Goal: Task Accomplishment & Management: Use online tool/utility

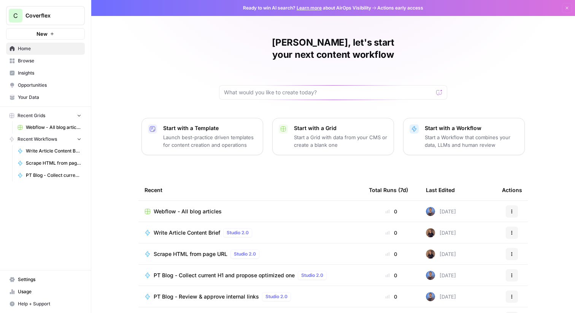
scroll to position [37, 0]
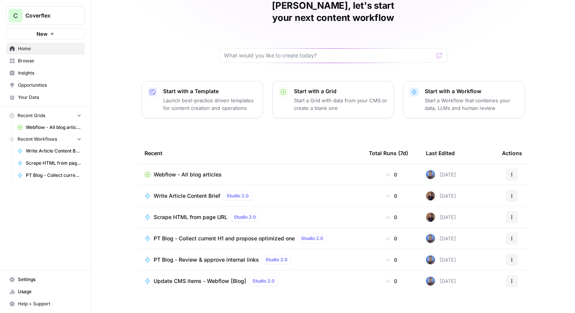
click at [50, 63] on span "Browse" at bounding box center [49, 60] width 63 height 7
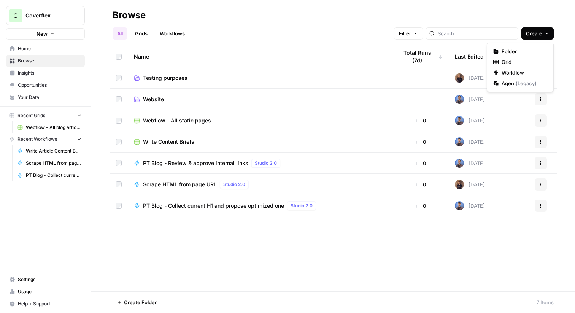
click at [531, 34] on span "Create" at bounding box center [534, 34] width 16 height 8
click at [520, 50] on span "Folder" at bounding box center [522, 52] width 43 height 8
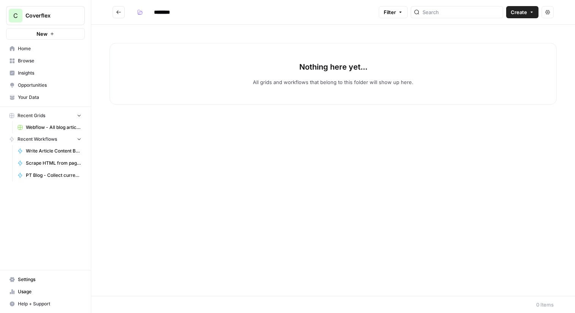
click at [163, 3] on header "******** Filter Create Actions" at bounding box center [332, 12] width 483 height 25
click at [163, 12] on input "********" at bounding box center [172, 12] width 43 height 12
type input "*********"
click at [25, 283] on link "Settings" at bounding box center [45, 279] width 79 height 12
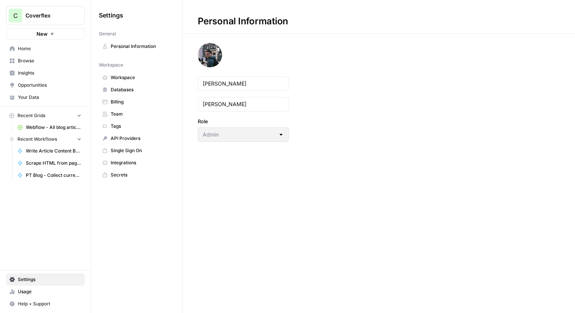
click at [146, 88] on span "Databases" at bounding box center [141, 89] width 60 height 7
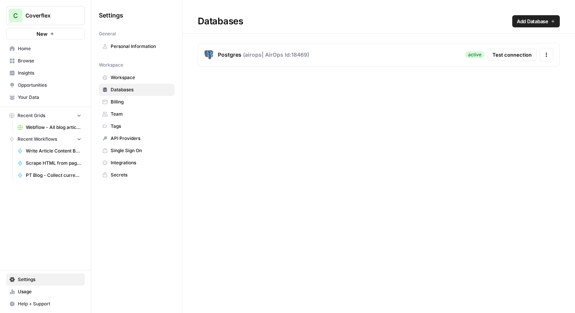
click at [142, 79] on span "Workspace" at bounding box center [141, 77] width 60 height 7
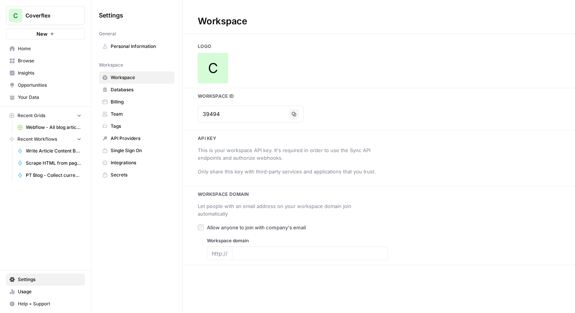
type input "[DOMAIN_NAME][URL]"
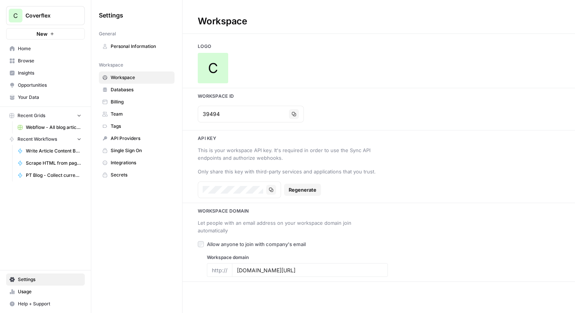
click at [133, 141] on span "API Providers" at bounding box center [141, 138] width 60 height 7
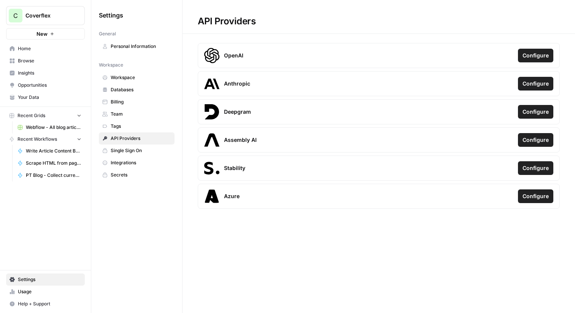
click at [135, 76] on span "Workspace" at bounding box center [141, 77] width 60 height 7
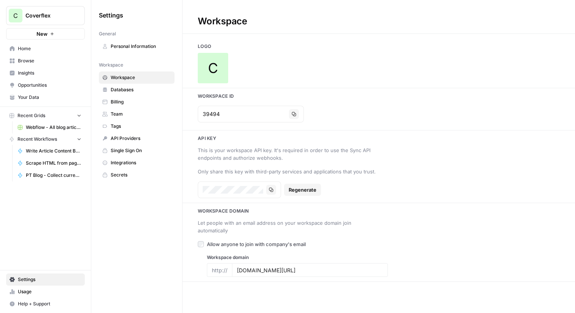
click at [129, 90] on span "Databases" at bounding box center [141, 89] width 60 height 7
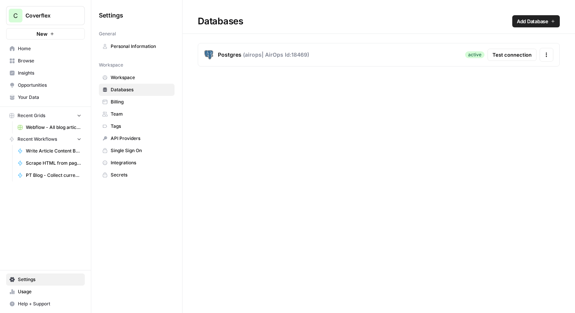
click at [129, 103] on span "Billing" at bounding box center [141, 101] width 60 height 7
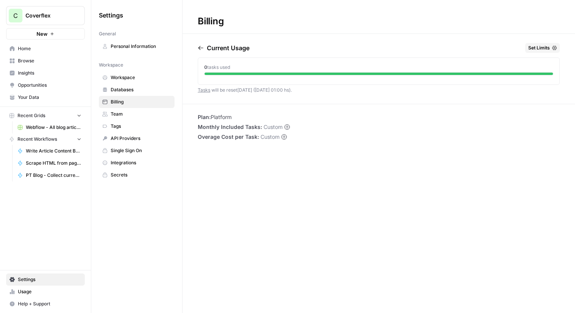
click at [43, 52] on span "Home" at bounding box center [49, 48] width 63 height 7
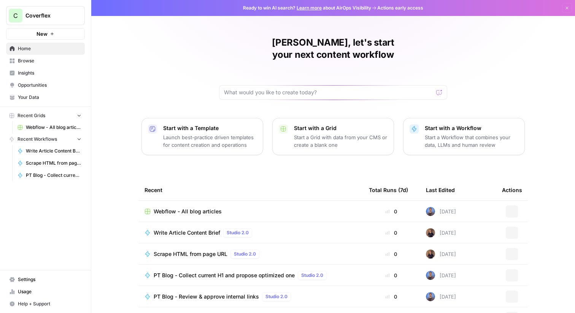
scroll to position [37, 0]
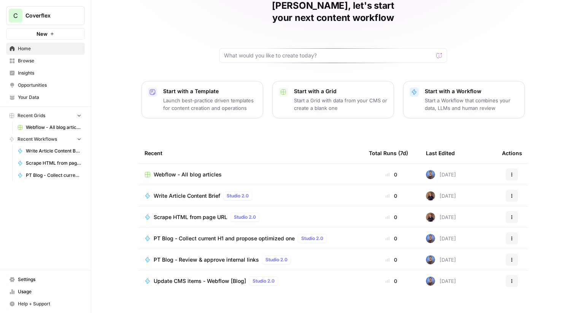
click at [44, 64] on span "Browse" at bounding box center [49, 60] width 63 height 7
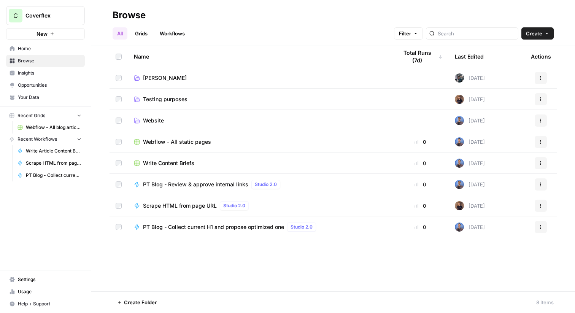
click at [149, 74] on span "[PERSON_NAME]" at bounding box center [165, 78] width 44 height 8
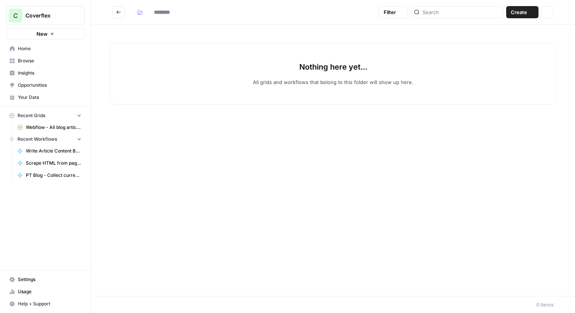
type input "*********"
click at [511, 9] on span "Create" at bounding box center [518, 12] width 16 height 8
click at [489, 38] on span "Workflow" at bounding box center [507, 41] width 43 height 8
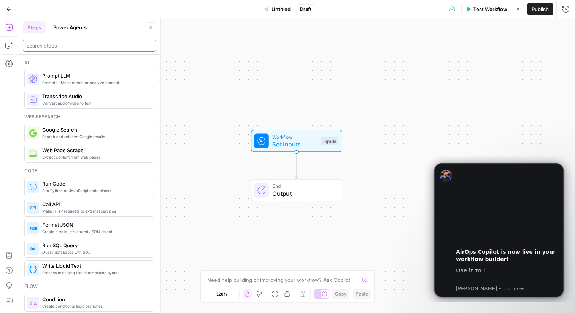
click at [101, 49] on input "search" at bounding box center [89, 46] width 126 height 8
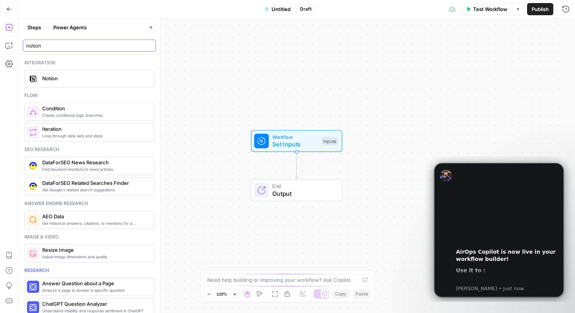
type input "notion"
click at [98, 79] on span "Notion" at bounding box center [95, 78] width 106 height 8
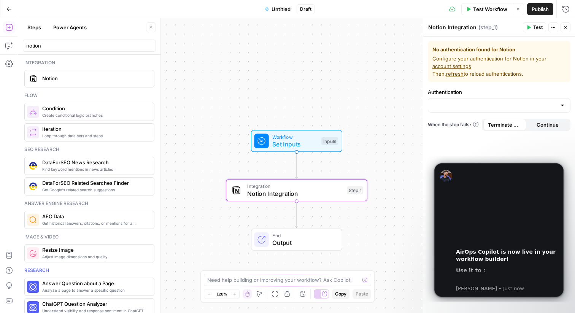
click at [314, 141] on span "Set Inputs" at bounding box center [294, 143] width 45 height 9
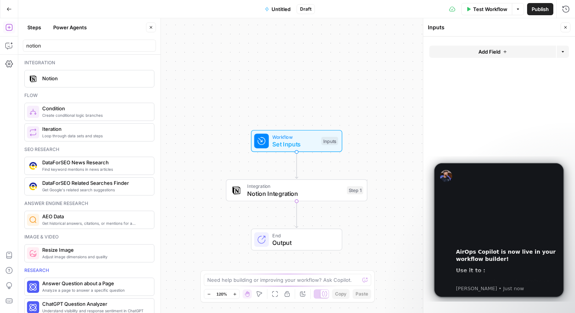
click at [500, 47] on button "Add Field" at bounding box center [492, 52] width 127 height 12
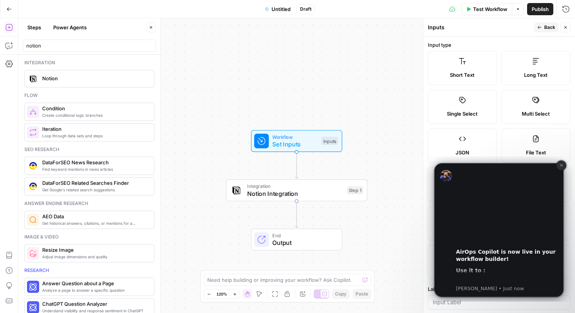
click at [558, 165] on button "Dismiss notification" at bounding box center [561, 165] width 10 height 10
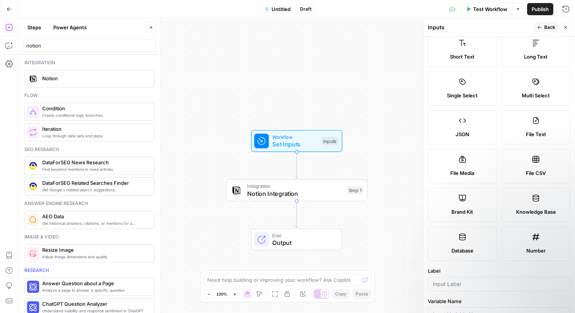
scroll to position [19, 0]
click at [316, 191] on span "Notion Integration" at bounding box center [295, 193] width 96 height 9
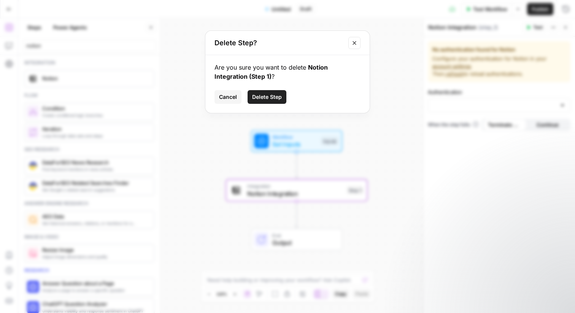
click at [264, 101] on button "Delete Step" at bounding box center [266, 97] width 39 height 14
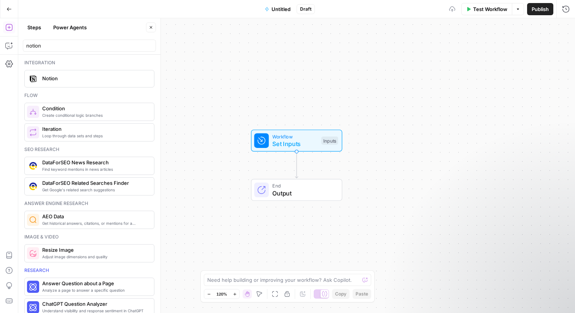
click at [310, 200] on div "End Output" at bounding box center [296, 190] width 91 height 22
click at [308, 189] on span "Output" at bounding box center [303, 193] width 62 height 9
click at [306, 186] on span "End" at bounding box center [303, 185] width 62 height 7
click at [302, 144] on span "Set Inputs" at bounding box center [294, 143] width 45 height 9
click at [563, 54] on button "Options" at bounding box center [562, 52] width 12 height 12
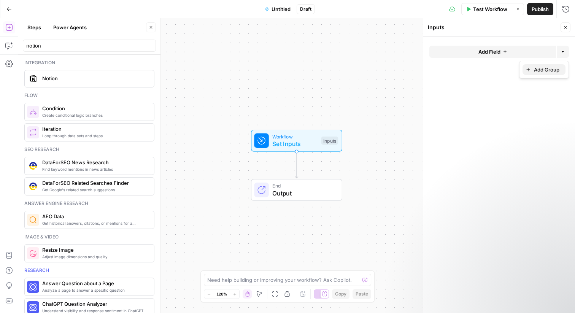
click at [552, 68] on span "Add Group" at bounding box center [546, 70] width 25 height 8
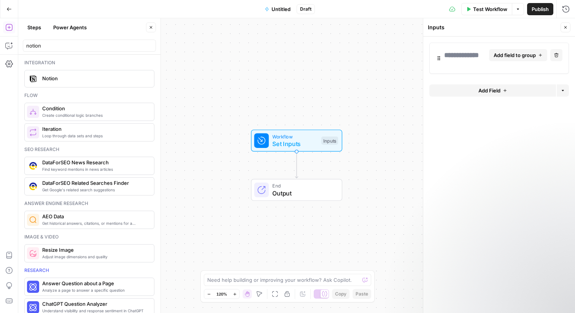
click at [555, 57] on icon "button" at bounding box center [556, 55] width 4 height 4
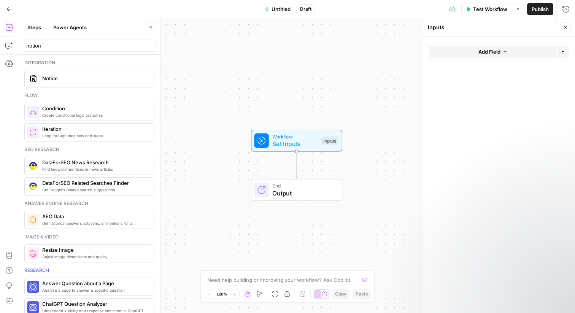
click at [479, 46] on button "Add Field" at bounding box center [492, 52] width 127 height 12
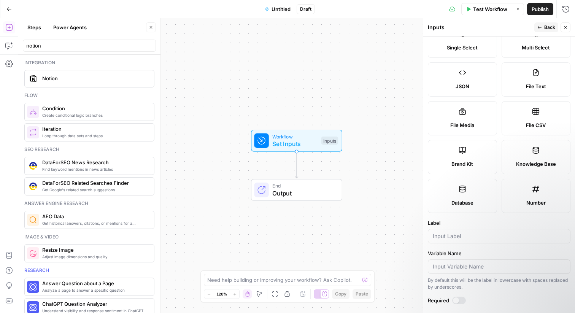
scroll to position [0, 0]
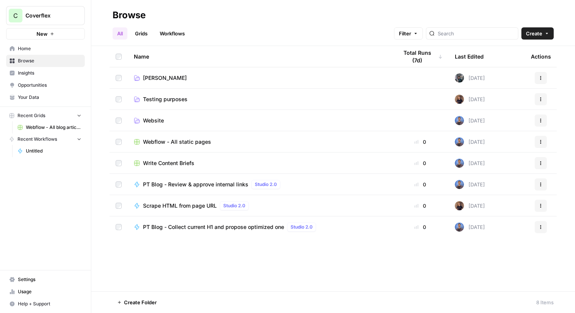
click at [192, 166] on span "Write Content Briefs" at bounding box center [168, 163] width 51 height 8
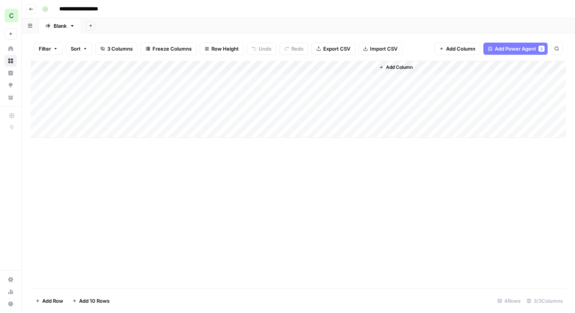
click at [99, 81] on div "Add Column" at bounding box center [298, 99] width 535 height 77
click at [33, 10] on icon "button" at bounding box center [31, 9] width 5 height 5
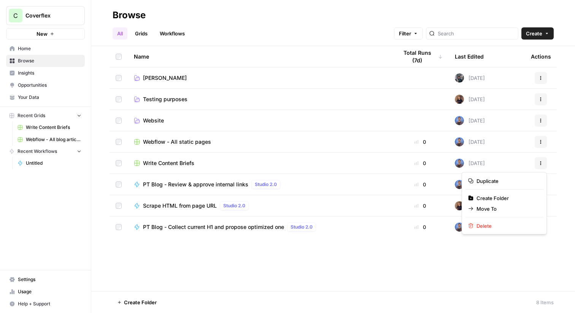
click at [537, 161] on button "Actions" at bounding box center [540, 163] width 12 height 12
click at [358, 171] on td "Write Content Briefs" at bounding box center [260, 162] width 264 height 21
click at [181, 162] on span "Write Content Briefs" at bounding box center [168, 163] width 51 height 8
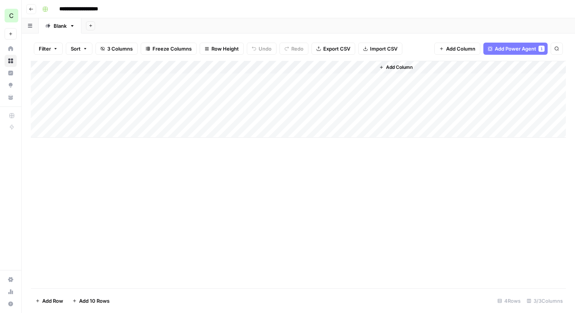
click at [76, 28] on link "Blank" at bounding box center [60, 25] width 43 height 15
click at [73, 28] on icon "button" at bounding box center [72, 25] width 5 height 5
click at [73, 27] on icon "button" at bounding box center [72, 25] width 5 height 5
click at [80, 8] on input "**********" at bounding box center [85, 9] width 59 height 12
click at [211, 80] on div "Add Column" at bounding box center [298, 99] width 535 height 77
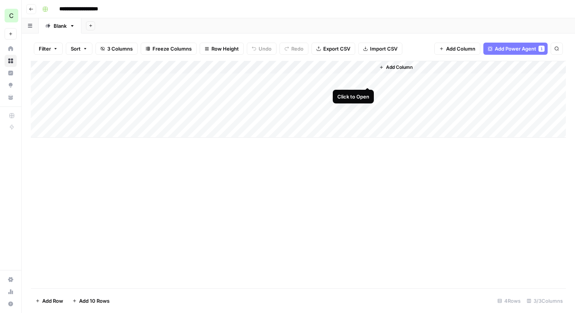
click at [368, 79] on div "Add Column" at bounding box center [298, 99] width 535 height 77
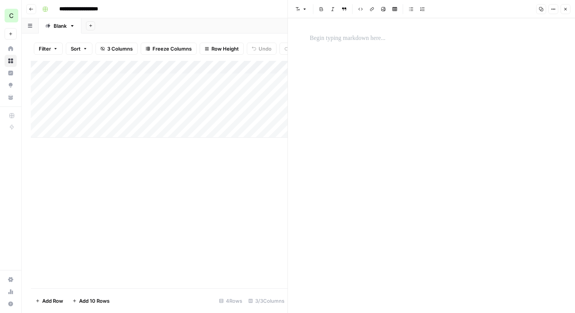
click at [189, 164] on div "Add Column" at bounding box center [159, 174] width 257 height 227
click at [225, 81] on div "Add Column" at bounding box center [159, 99] width 257 height 77
click at [264, 78] on div "Add Column" at bounding box center [159, 99] width 257 height 77
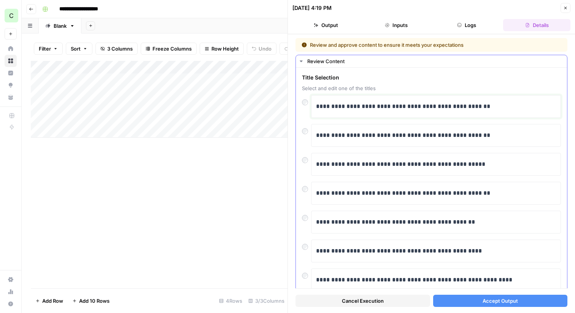
click at [360, 103] on p "**********" at bounding box center [436, 106] width 240 height 10
click at [305, 59] on button "Review Content" at bounding box center [431, 61] width 271 height 12
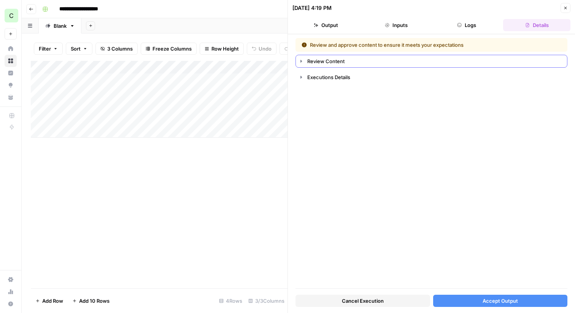
click at [301, 60] on icon "button" at bounding box center [301, 61] width 6 height 6
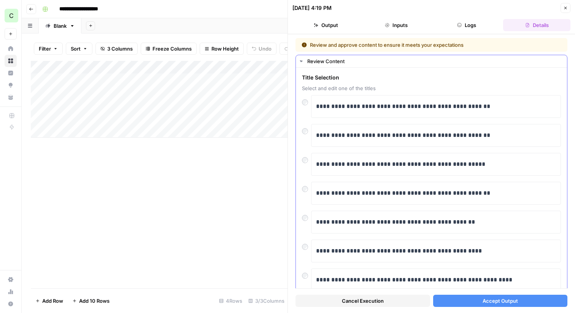
click at [301, 60] on icon "button" at bounding box center [301, 61] width 7 height 7
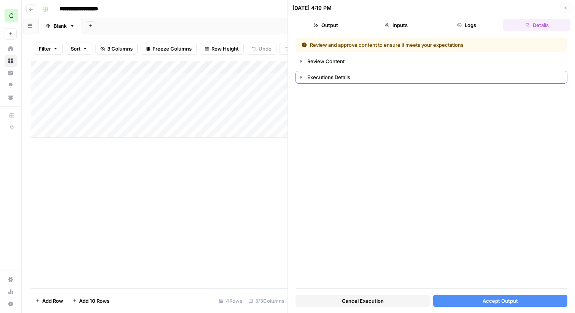
click at [302, 78] on icon "button" at bounding box center [301, 77] width 6 height 6
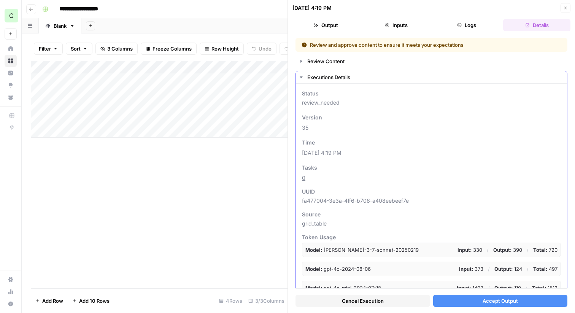
click at [302, 77] on icon "button" at bounding box center [301, 77] width 6 height 6
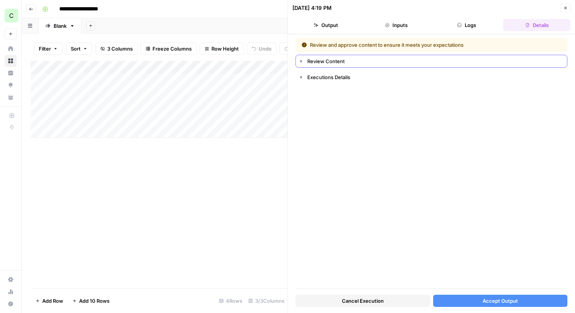
click at [305, 60] on button "Review Content" at bounding box center [431, 61] width 271 height 12
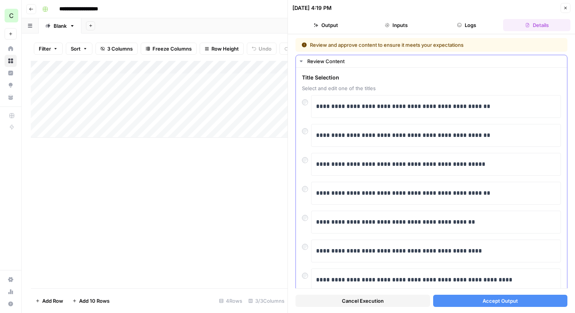
click at [303, 185] on div at bounding box center [306, 187] width 9 height 11
click at [461, 299] on button "Accept Output" at bounding box center [500, 301] width 135 height 12
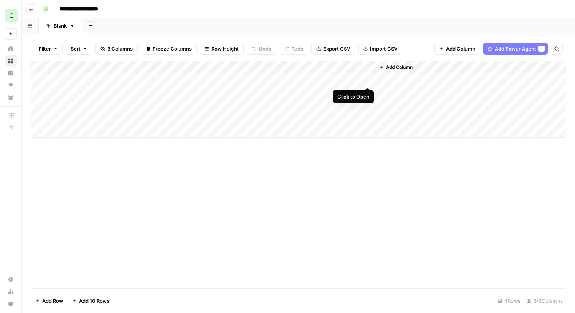
click at [367, 79] on div "Add Column" at bounding box center [298, 99] width 535 height 77
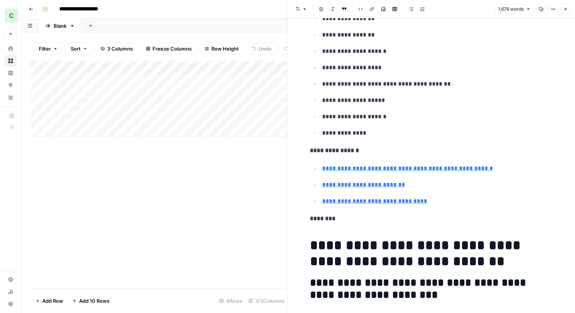
scroll to position [1453, 0]
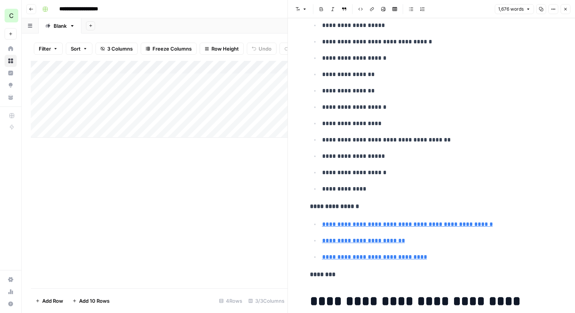
click at [346, 208] on strong "**********" at bounding box center [334, 206] width 49 height 6
drag, startPoint x: 349, startPoint y: 181, endPoint x: 321, endPoint y: 178, distance: 27.5
drag, startPoint x: 322, startPoint y: 185, endPoint x: 381, endPoint y: 185, distance: 59.3
click at [382, 185] on p "**********" at bounding box center [437, 189] width 231 height 10
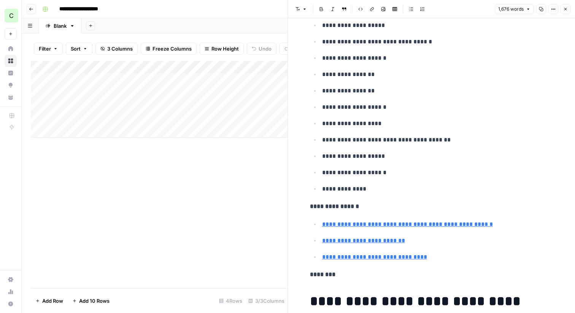
click at [368, 124] on p "**********" at bounding box center [437, 124] width 231 height 10
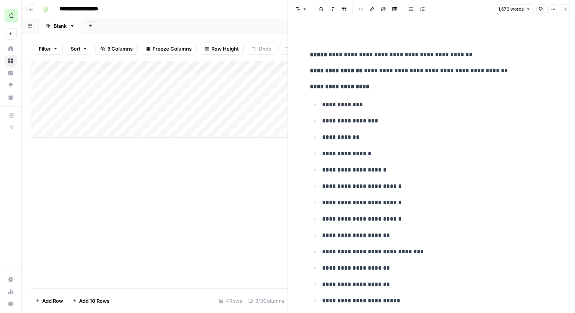
scroll to position [0, 0]
